Goal: Information Seeking & Learning: Learn about a topic

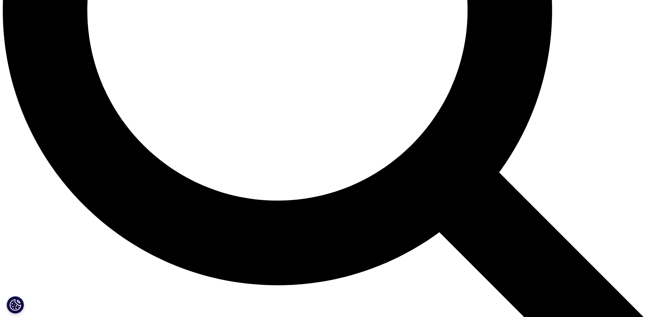
scroll to position [939, 0]
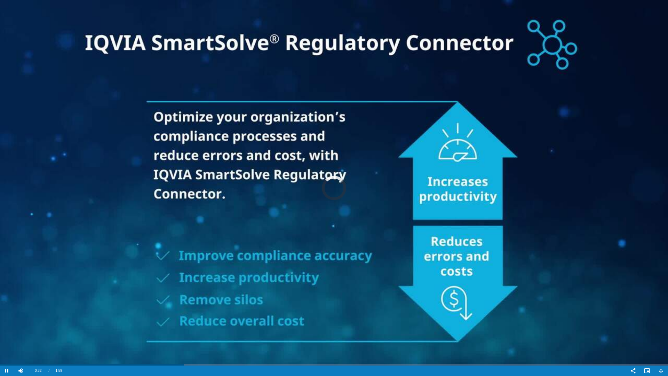
click at [479, 261] on video "Video Player" at bounding box center [334, 188] width 668 height 376
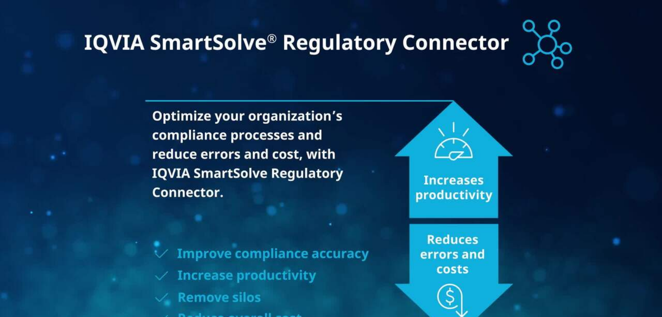
scroll to position [47, 0]
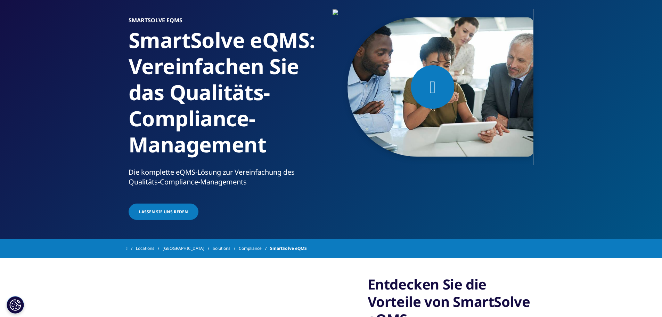
click at [433, 92] on icon at bounding box center [433, 86] width 6 height 17
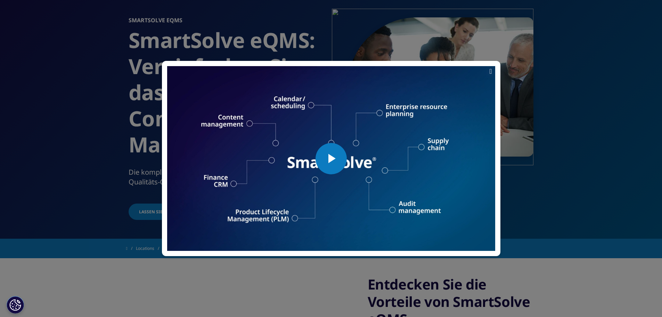
click at [490, 71] on icon at bounding box center [491, 71] width 2 height 7
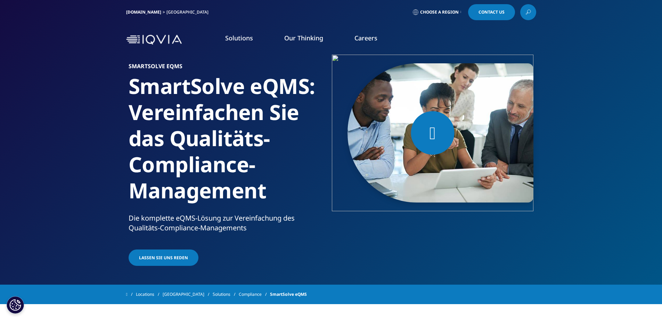
scroll to position [0, 0]
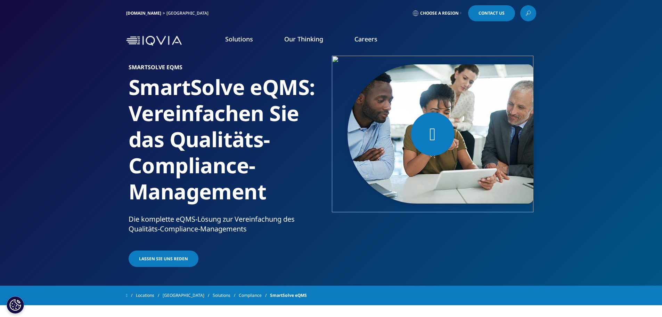
click at [62, 120] on li "Compliance" at bounding box center [93, 119] width 127 height 13
click at [344, 170] on link "MEHR ERFAHREN" at bounding box center [355, 172] width 105 height 18
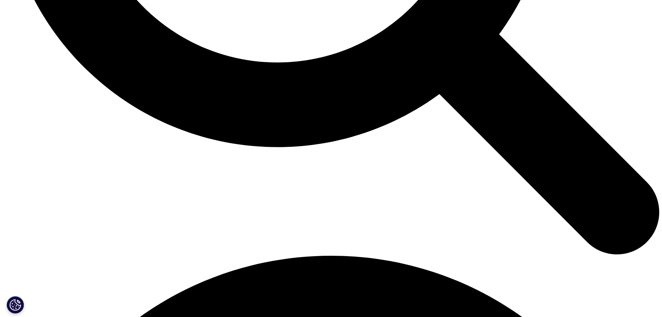
scroll to position [1078, 0]
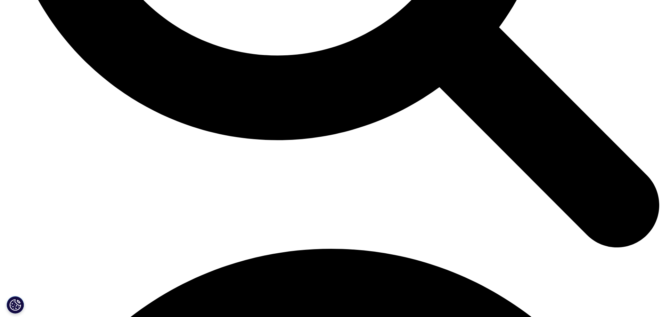
drag, startPoint x: 0, startPoint y: 0, endPoint x: 386, endPoint y: 166, distance: 420.5
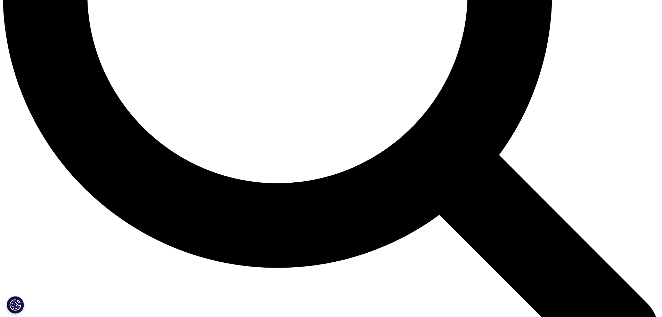
scroll to position [939, 0]
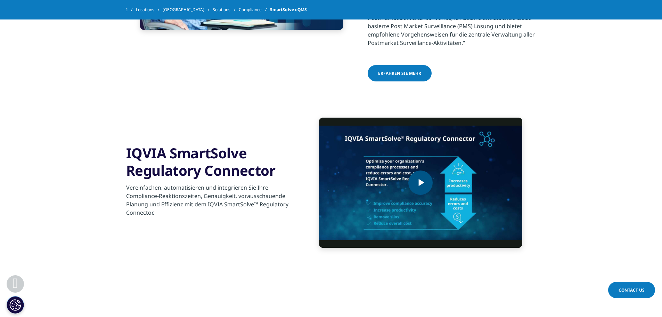
click at [421, 183] on span "Video Player" at bounding box center [421, 183] width 0 height 0
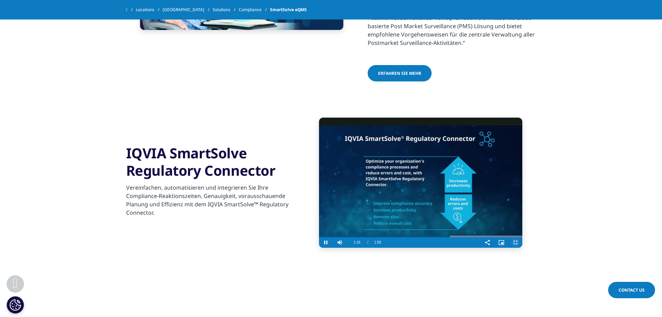
click at [516, 242] on span "Video Player" at bounding box center [516, 242] width 14 height 0
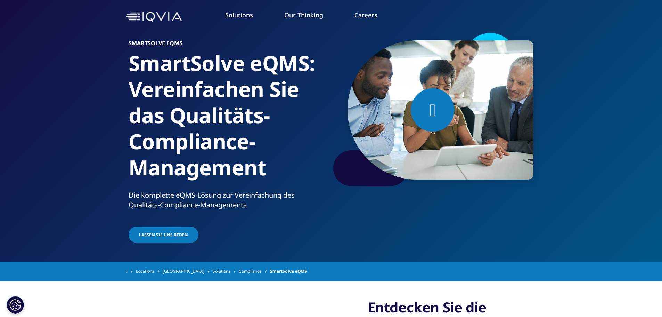
scroll to position [0, 0]
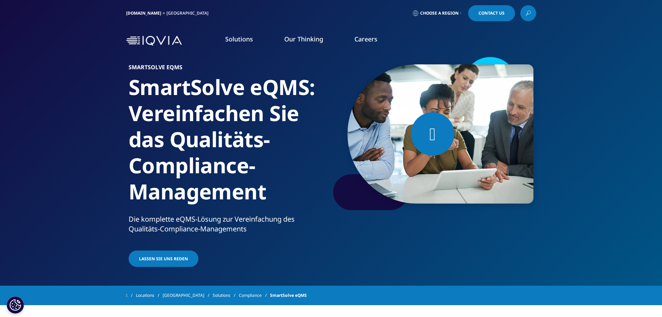
click at [401, 181] on link "MEHR ERFAHREN" at bounding box center [392, 185] width 105 height 18
